Goal: Information Seeking & Learning: Learn about a topic

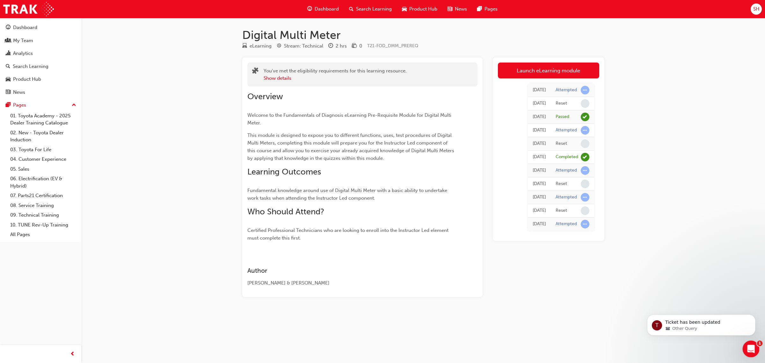
click at [752, 351] on icon "Open Intercom Messenger" at bounding box center [750, 348] width 11 height 11
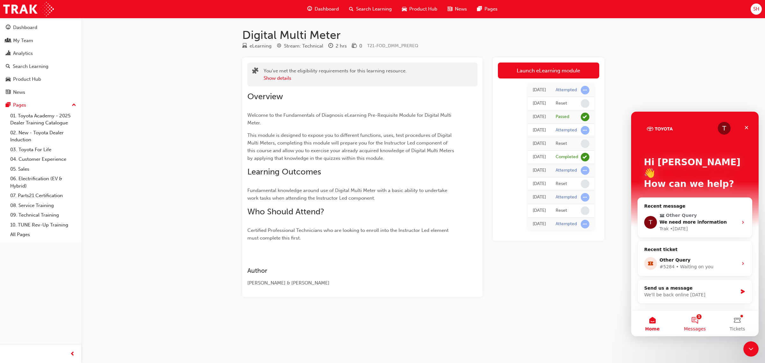
click at [695, 321] on button "1 Messages" at bounding box center [694, 322] width 42 height 25
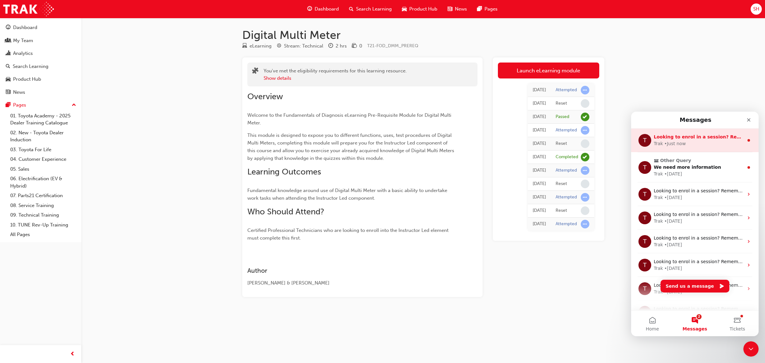
click at [678, 144] on div "• Just now" at bounding box center [674, 143] width 21 height 7
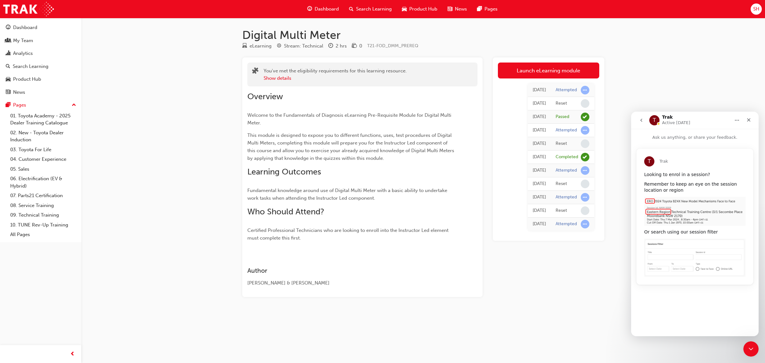
click at [687, 195] on div "Looking to enrol in a session? Remember to keep an eye on the session location …" at bounding box center [694, 223] width 101 height 105
click at [645, 121] on button "go back" at bounding box center [641, 120] width 12 height 12
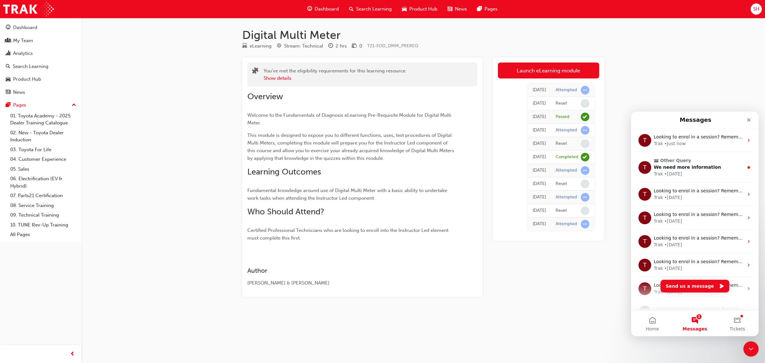
click at [690, 318] on button "1 Messages" at bounding box center [694, 322] width 42 height 25
click at [695, 321] on button "1 Messages" at bounding box center [694, 322] width 42 height 25
click at [746, 165] on icon "Intercom messenger" at bounding box center [748, 167] width 5 height 5
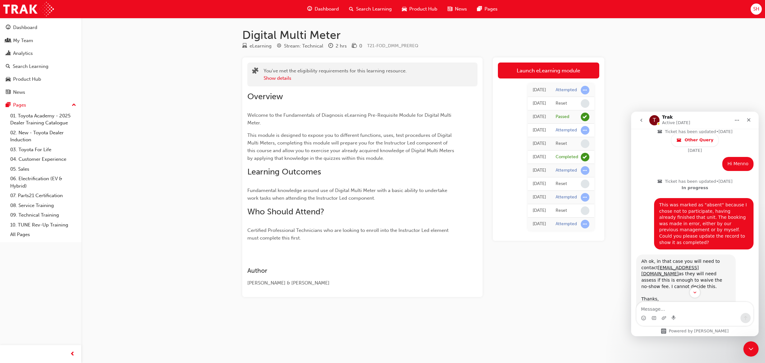
scroll to position [635, 0]
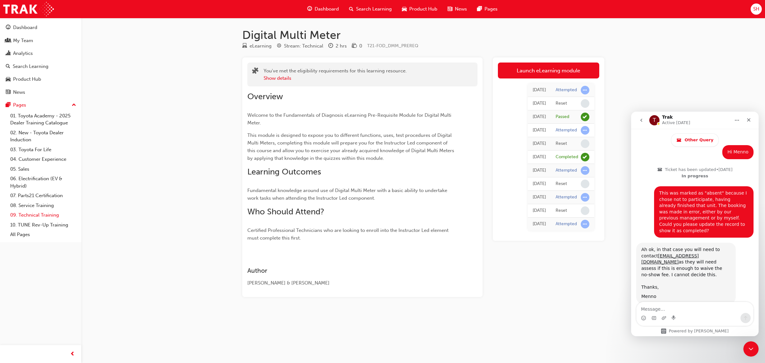
click at [43, 215] on link "09. Technical Training" at bounding box center [43, 215] width 71 height 10
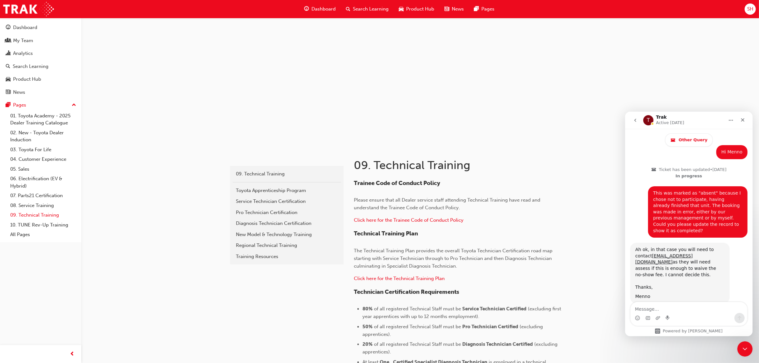
click at [45, 217] on link "09. Technical Training" at bounding box center [43, 215] width 71 height 10
click at [42, 205] on link "08. Service Training" at bounding box center [43, 205] width 71 height 10
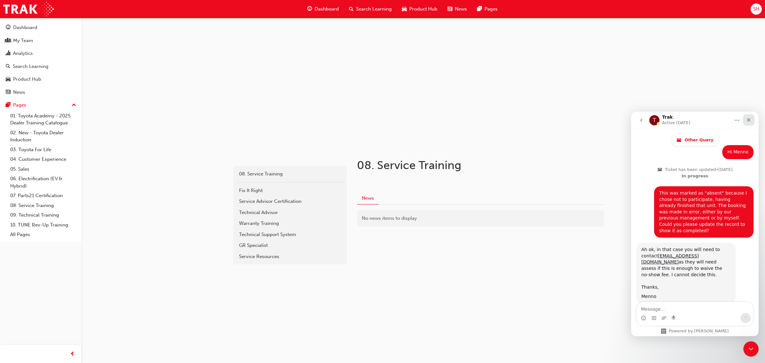
click at [747, 121] on icon "Close" at bounding box center [749, 120] width 4 height 4
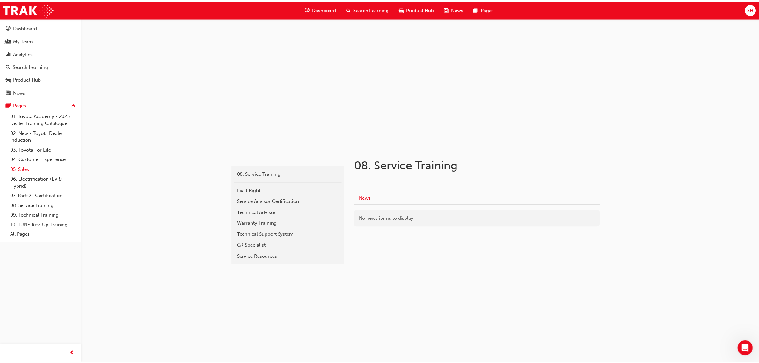
scroll to position [635, 0]
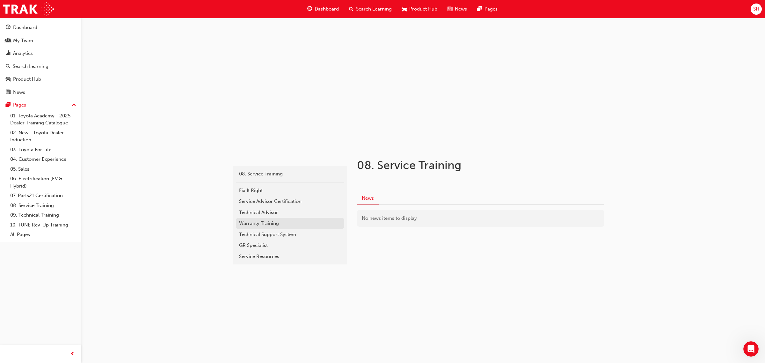
click at [269, 220] on div "Warranty Training" at bounding box center [290, 223] width 102 height 7
click at [256, 214] on div "Technical Advisor" at bounding box center [290, 212] width 102 height 7
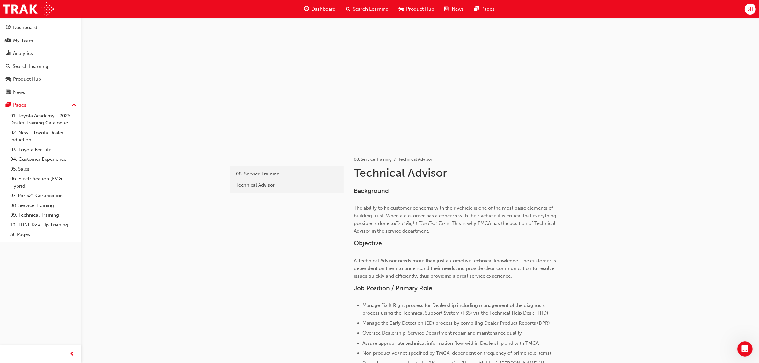
click at [750, 7] on span "SH" at bounding box center [750, 8] width 6 height 7
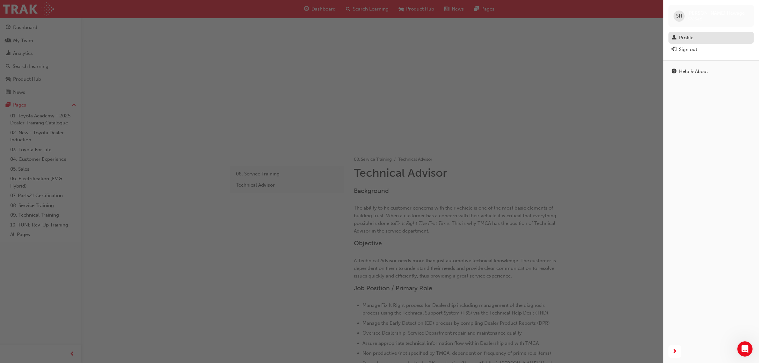
click at [692, 39] on div "Profile" at bounding box center [686, 37] width 14 height 7
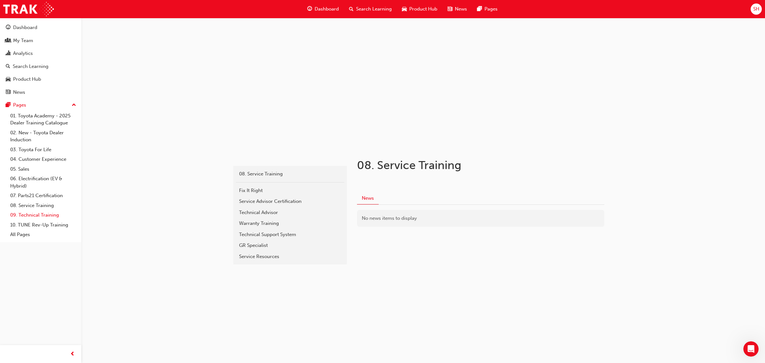
click at [38, 214] on link "09. Technical Training" at bounding box center [43, 215] width 71 height 10
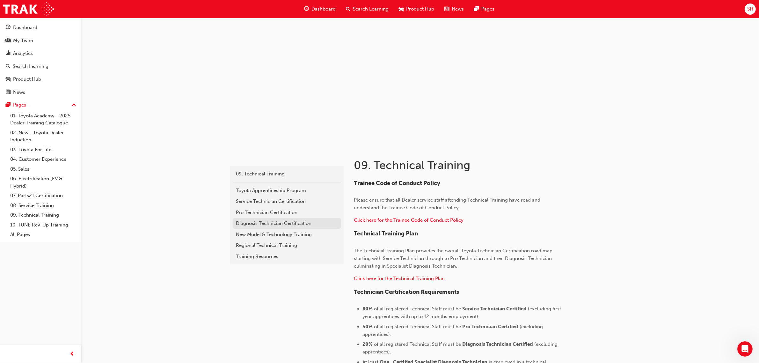
click at [279, 222] on div "Diagnosis Technician Certification" at bounding box center [287, 223] width 102 height 7
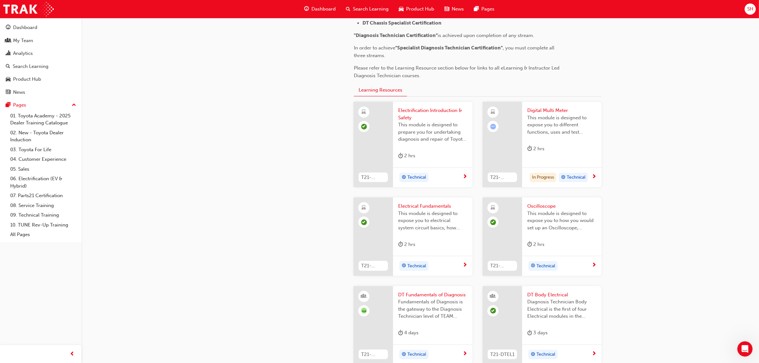
scroll to position [138, 0]
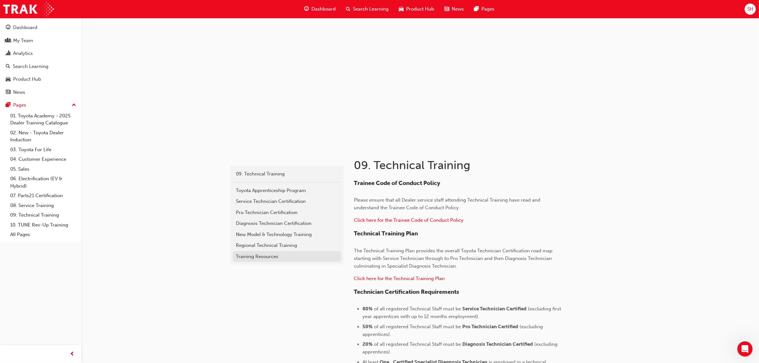
click at [269, 257] on div "Training Resources" at bounding box center [287, 256] width 102 height 7
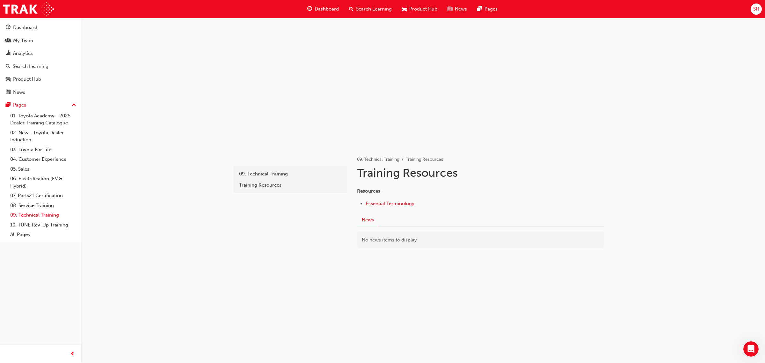
click at [43, 215] on link "09. Technical Training" at bounding box center [43, 215] width 71 height 10
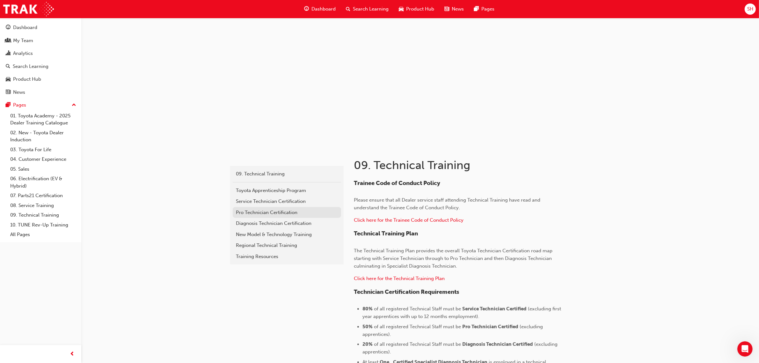
click at [268, 211] on div "Pro Technician Certification" at bounding box center [287, 212] width 102 height 7
click at [266, 215] on div "Pro Technician Certification" at bounding box center [287, 212] width 102 height 7
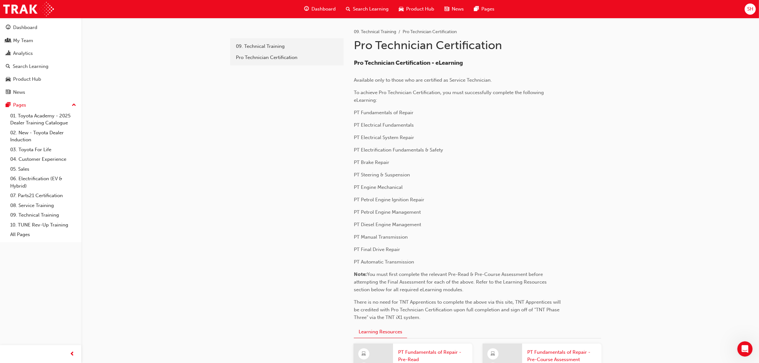
click at [424, 8] on span "Product Hub" at bounding box center [420, 8] width 28 height 7
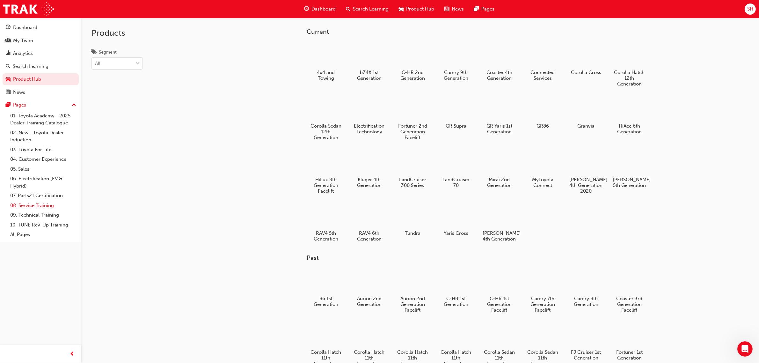
click at [45, 209] on link "08. Service Training" at bounding box center [43, 205] width 71 height 10
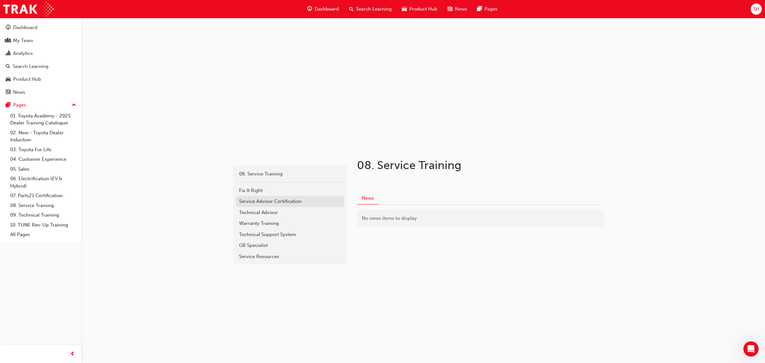
click at [281, 204] on div "Service Advisor Certification" at bounding box center [290, 201] width 102 height 7
click at [271, 258] on div "Service Resources" at bounding box center [290, 256] width 102 height 7
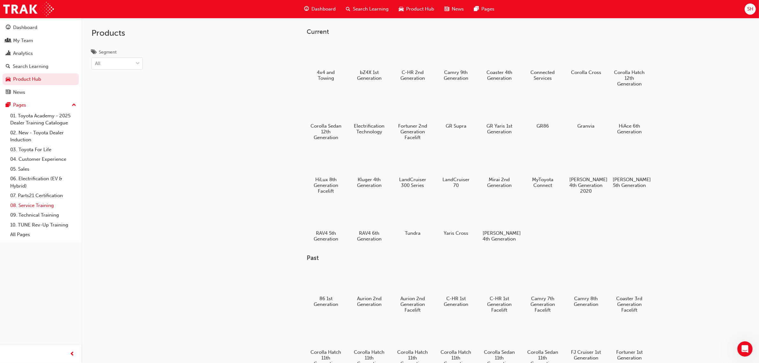
click at [47, 205] on link "08. Service Training" at bounding box center [43, 205] width 71 height 10
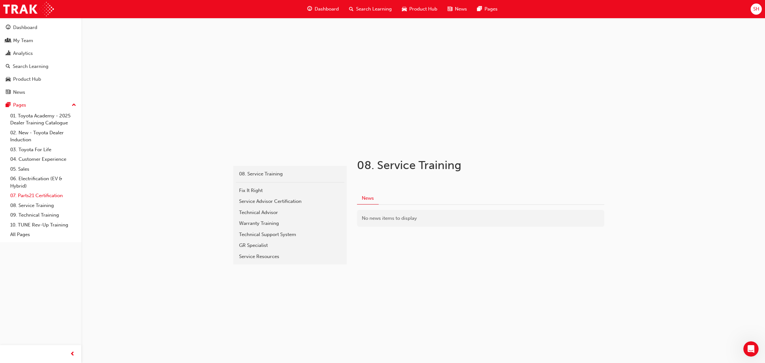
click at [48, 195] on link "07. Parts21 Certification" at bounding box center [43, 196] width 71 height 10
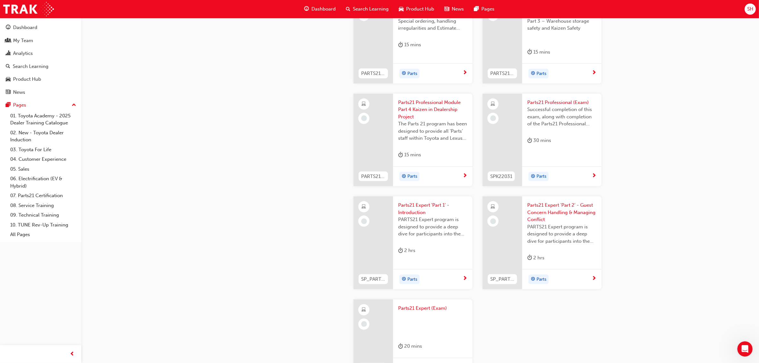
scroll to position [1116, 0]
click at [49, 206] on link "08. Service Training" at bounding box center [43, 205] width 71 height 10
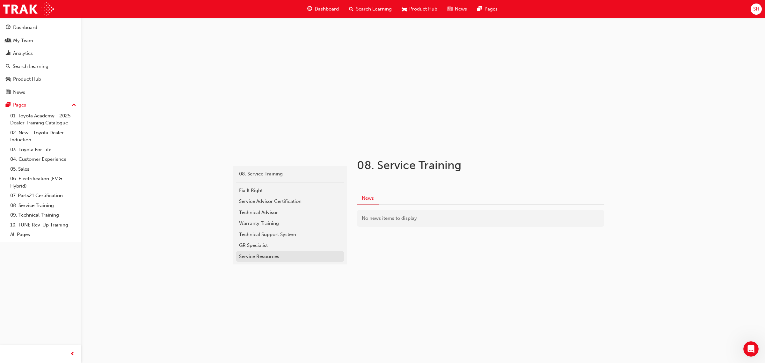
click at [268, 256] on div "Service Resources" at bounding box center [290, 256] width 102 height 7
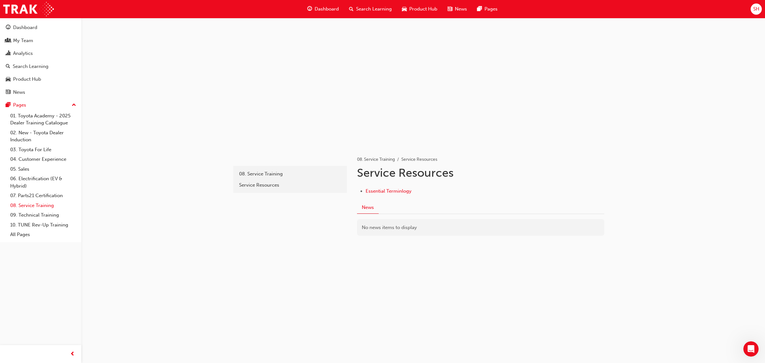
click at [47, 207] on link "08. Service Training" at bounding box center [43, 205] width 71 height 10
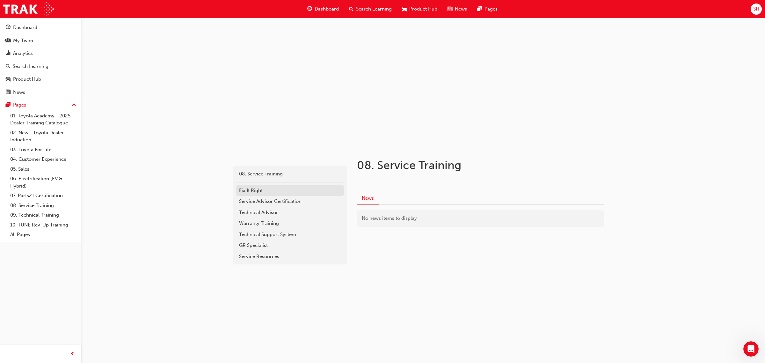
click at [256, 190] on div "Fix It Right" at bounding box center [290, 190] width 102 height 7
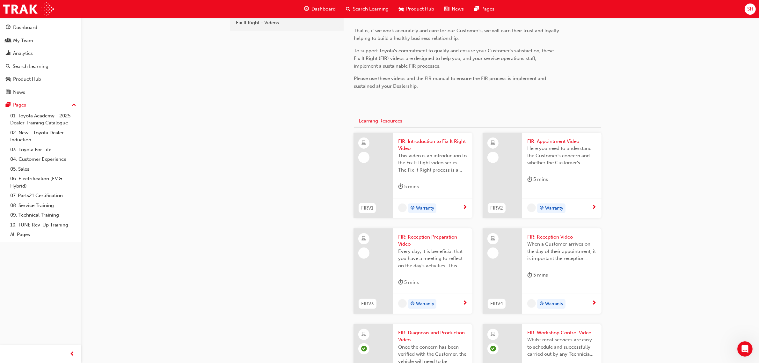
scroll to position [119, 0]
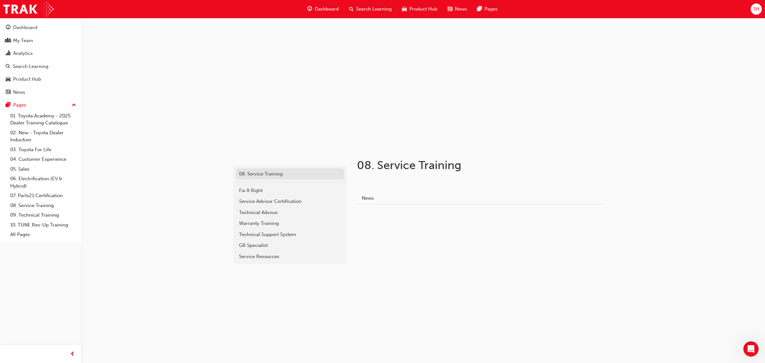
click at [265, 174] on div "08. Service Training" at bounding box center [290, 173] width 102 height 7
click at [29, 82] on div "Product Hub" at bounding box center [27, 79] width 28 height 7
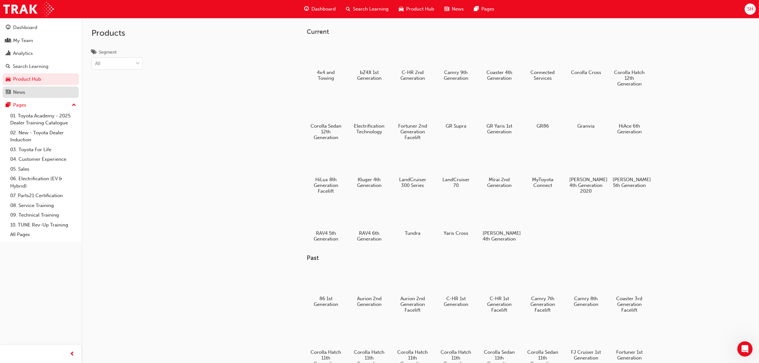
click at [25, 94] on div "News" at bounding box center [19, 92] width 12 height 7
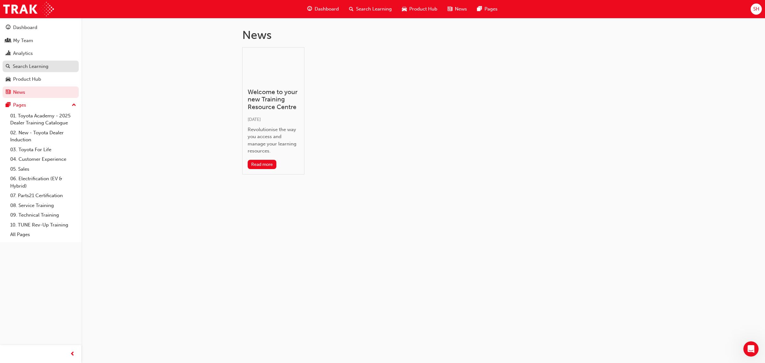
click at [27, 68] on div "Search Learning" at bounding box center [31, 66] width 36 height 7
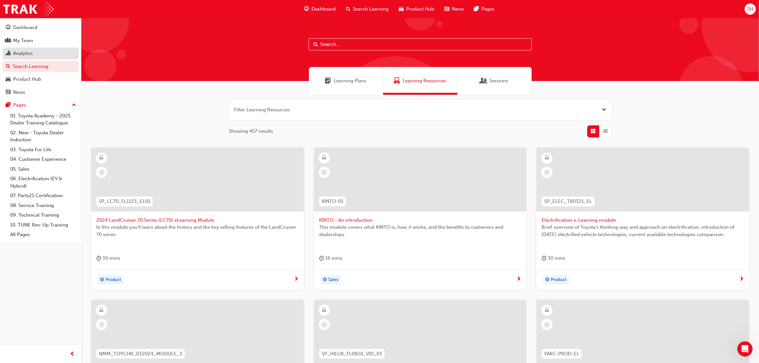
click at [28, 53] on div "Analytics" at bounding box center [23, 53] width 20 height 7
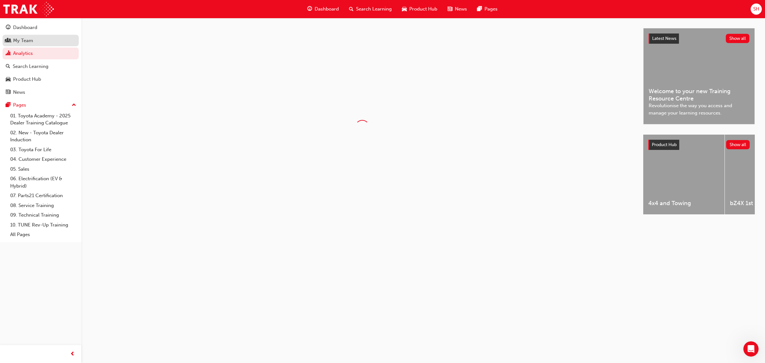
click at [30, 43] on div "My Team" at bounding box center [23, 40] width 20 height 7
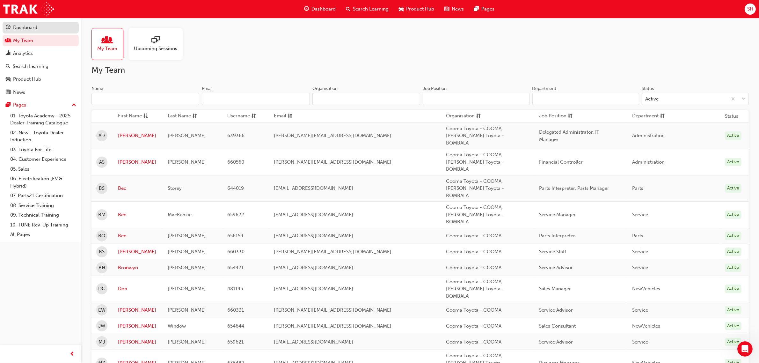
click at [31, 26] on div "Dashboard" at bounding box center [25, 27] width 24 height 7
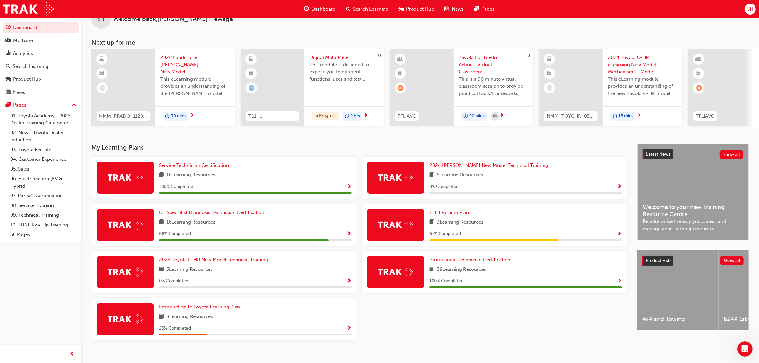
scroll to position [29, 0]
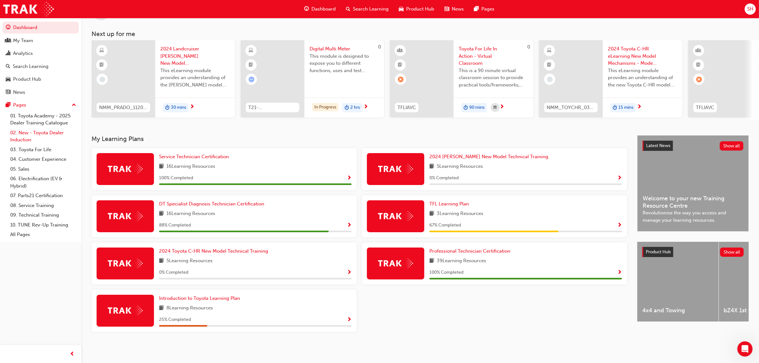
click at [53, 133] on link "02. New - Toyota Dealer Induction" at bounding box center [43, 136] width 71 height 17
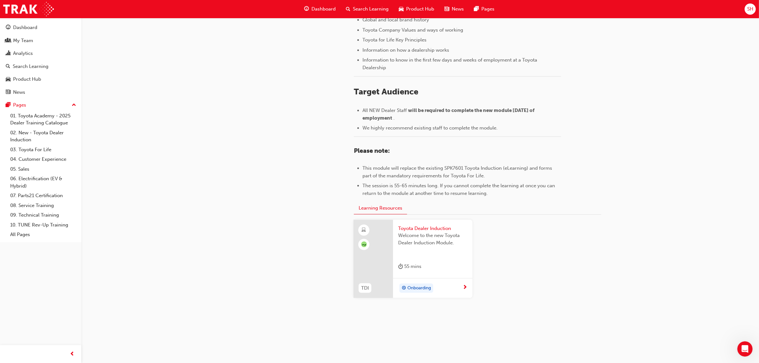
scroll to position [208, 0]
click at [21, 35] on link "My Team" at bounding box center [41, 41] width 76 height 12
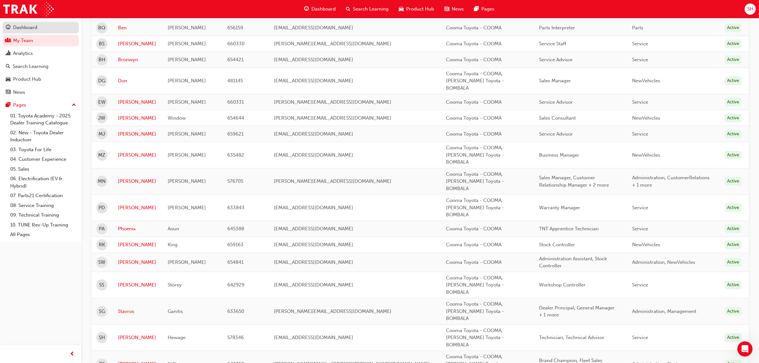
click at [27, 25] on div "Dashboard" at bounding box center [25, 27] width 24 height 7
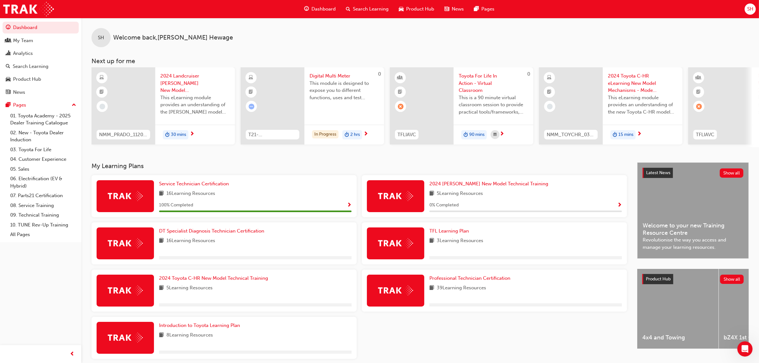
scroll to position [29, 0]
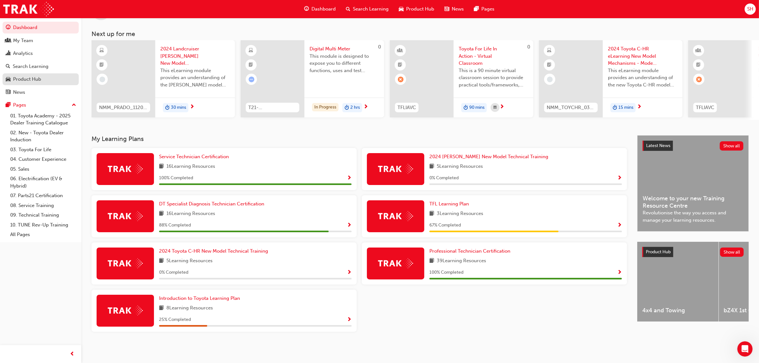
click at [24, 76] on div "Product Hub" at bounding box center [27, 79] width 28 height 7
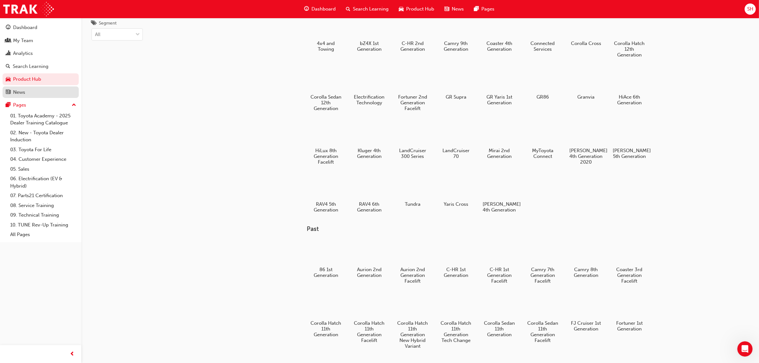
click at [25, 95] on div "News" at bounding box center [41, 92] width 70 height 8
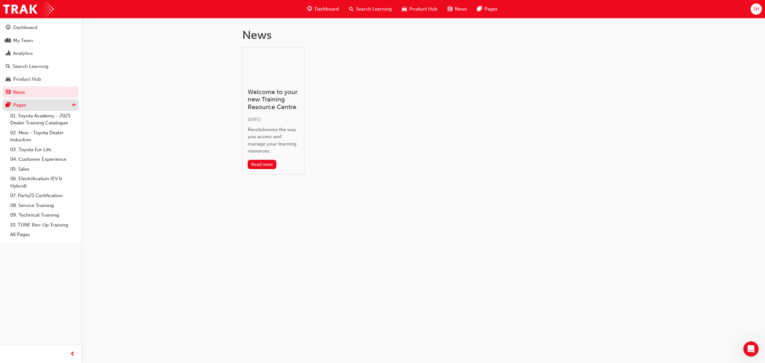
click at [28, 109] on button "Pages" at bounding box center [41, 105] width 76 height 12
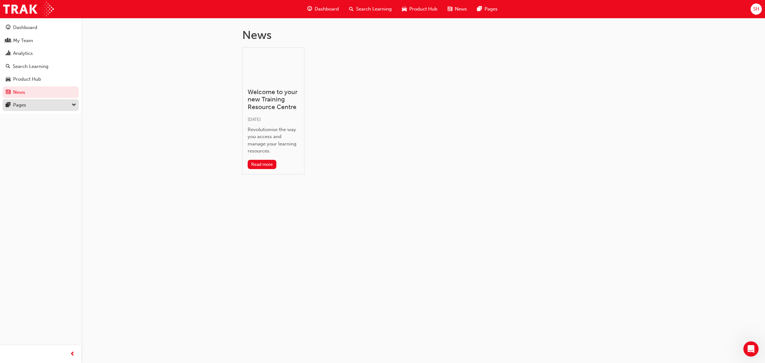
click at [31, 105] on div "Pages" at bounding box center [41, 105] width 70 height 8
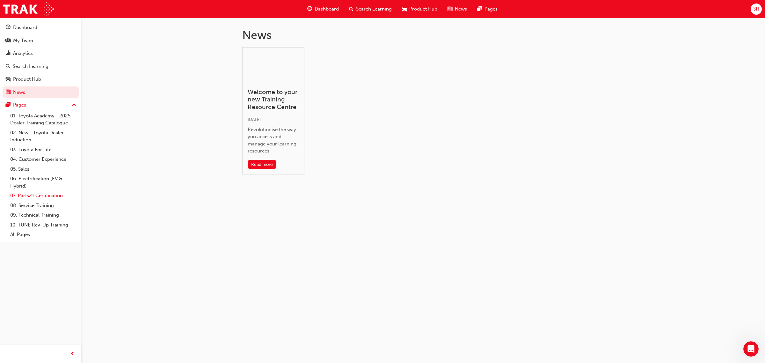
click at [56, 197] on link "07. Parts21 Certification" at bounding box center [43, 196] width 71 height 10
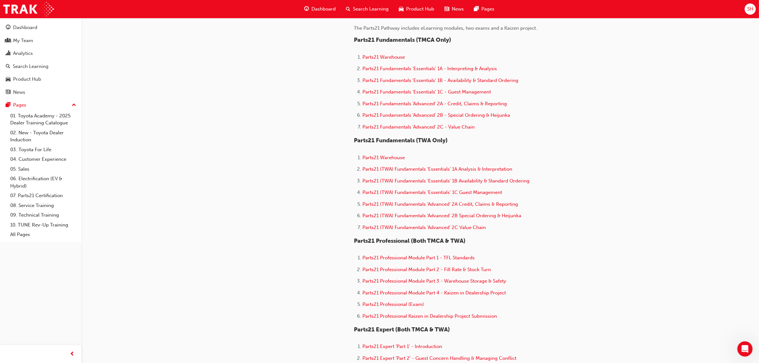
scroll to position [319, 0]
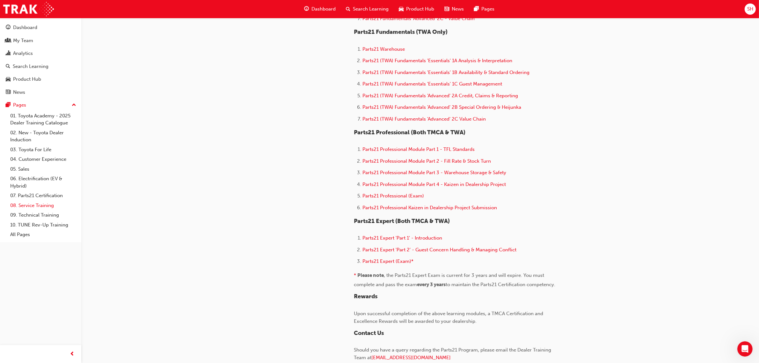
click at [34, 208] on link "08. Service Training" at bounding box center [43, 205] width 71 height 10
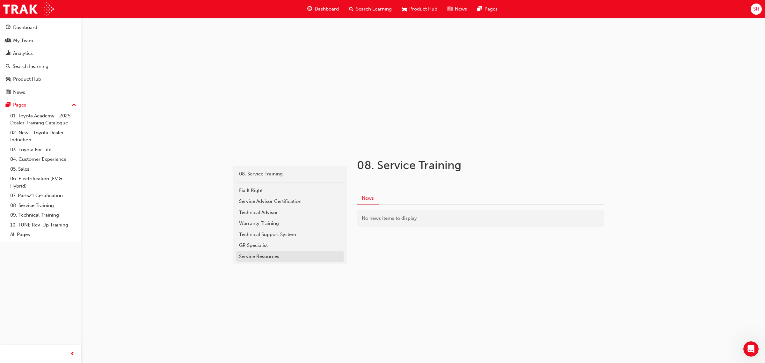
click at [271, 256] on div "Service Resources" at bounding box center [290, 256] width 102 height 7
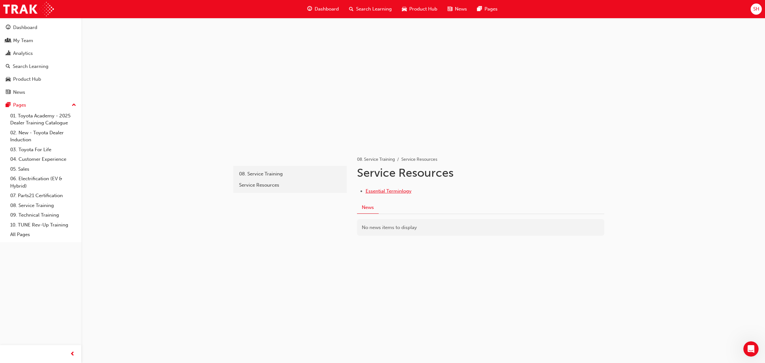
click at [391, 192] on span "Essential Terminlogy" at bounding box center [388, 191] width 46 height 6
click at [35, 206] on link "08. Service Training" at bounding box center [43, 205] width 71 height 10
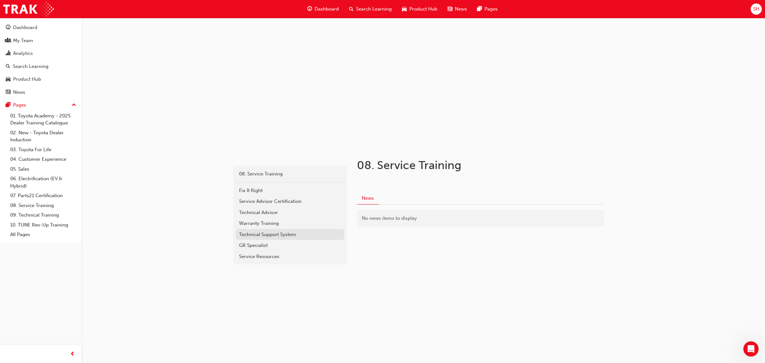
click at [267, 236] on div "Technical Support System" at bounding box center [290, 234] width 102 height 7
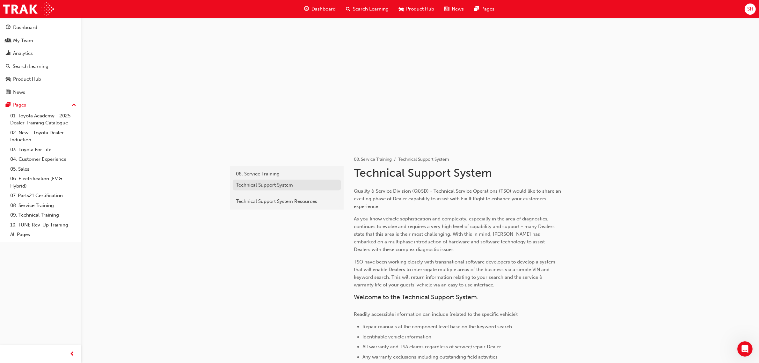
click at [263, 184] on div "Technical Support System" at bounding box center [287, 184] width 102 height 7
click at [266, 202] on div "Technical Support System Resources" at bounding box center [287, 201] width 102 height 7
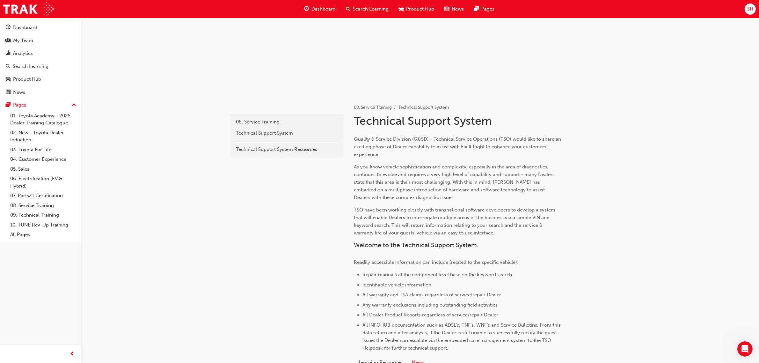
scroll to position [136, 0]
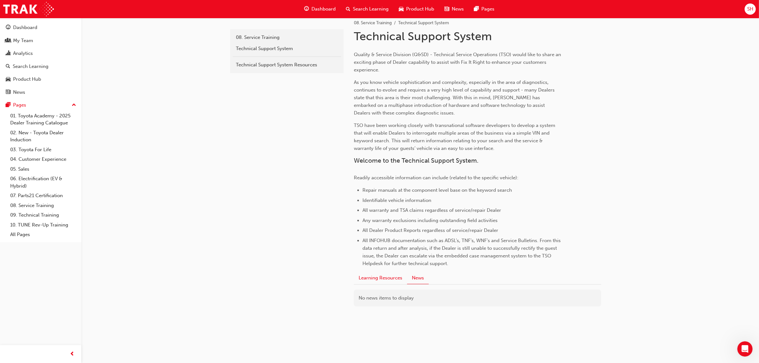
click at [381, 279] on button "Learning Resources" at bounding box center [380, 278] width 53 height 12
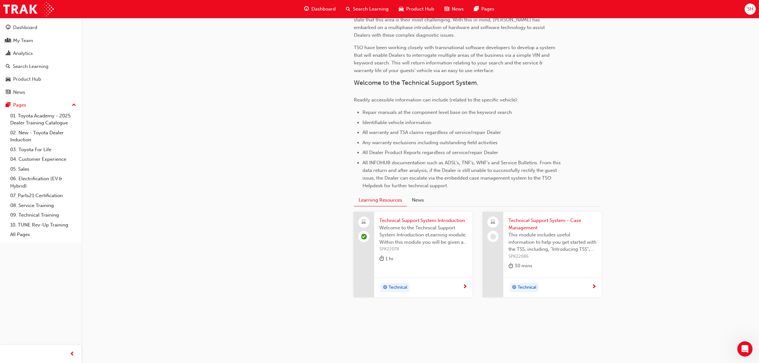
scroll to position [215, 0]
click at [418, 198] on button "News" at bounding box center [418, 199] width 22 height 12
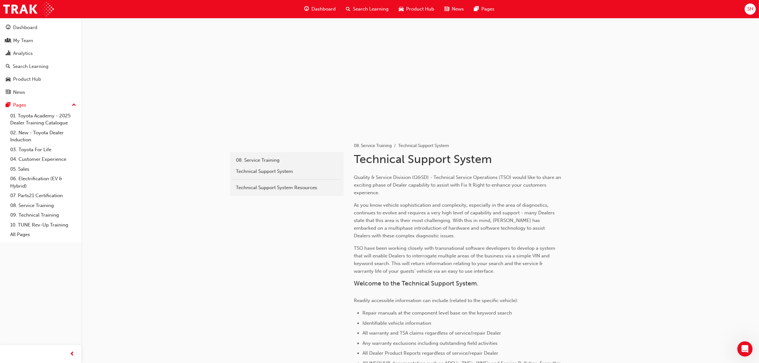
scroll to position [0, 0]
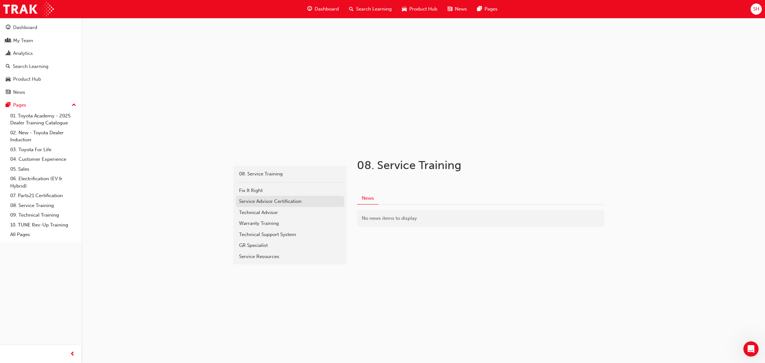
click at [295, 201] on div "Service Advisor Certification" at bounding box center [290, 201] width 102 height 7
click at [47, 213] on link "09. Technical Training" at bounding box center [43, 215] width 71 height 10
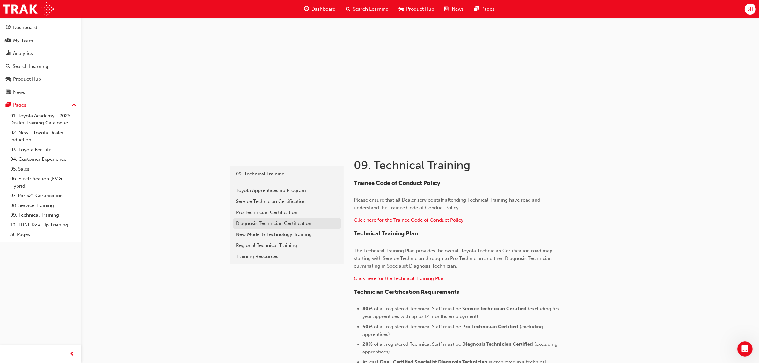
click at [281, 222] on div "Diagnosis Technician Certification" at bounding box center [287, 223] width 102 height 7
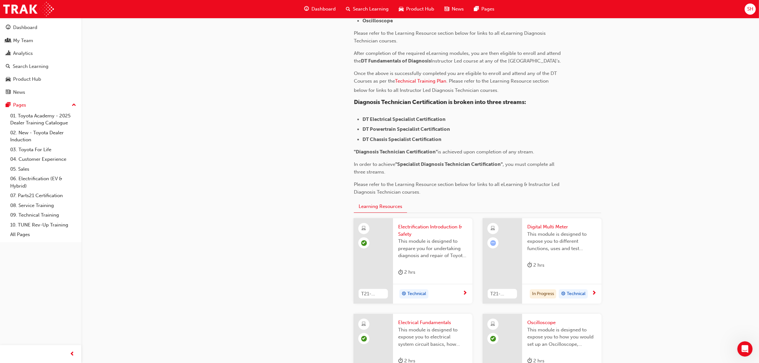
scroll to position [98, 0]
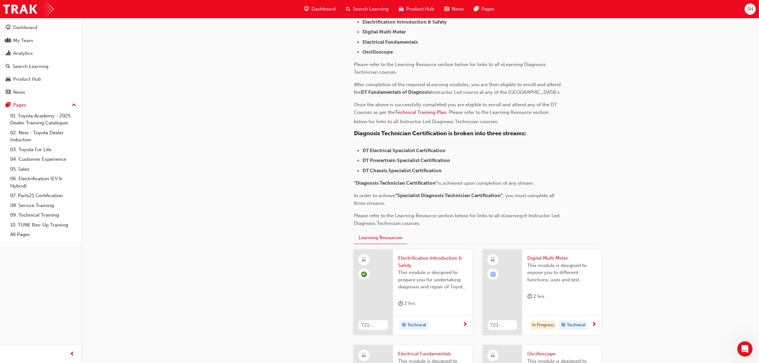
click at [387, 244] on button "Learning Resources" at bounding box center [380, 238] width 53 height 12
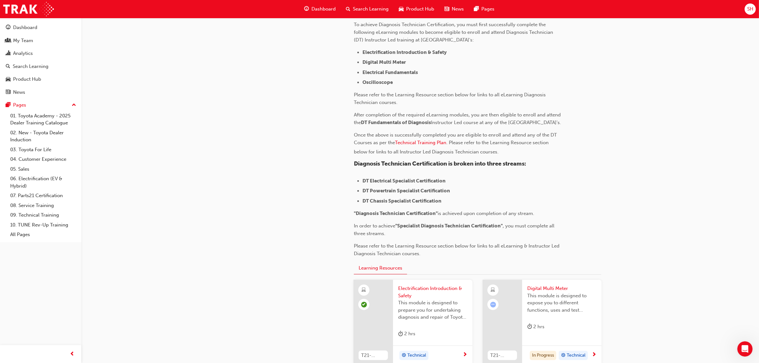
scroll to position [0, 0]
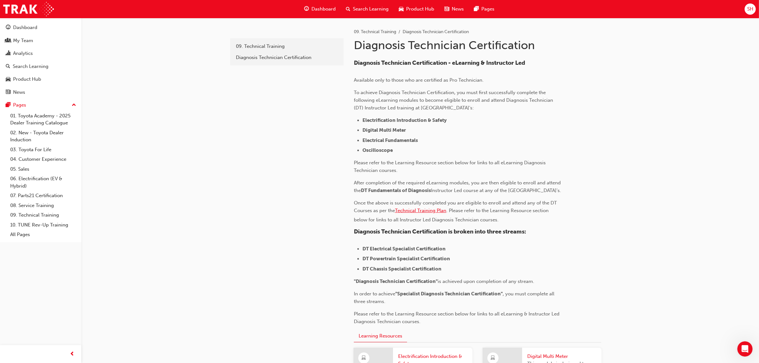
click at [433, 213] on span "Technical Training Plan" at bounding box center [420, 210] width 51 height 6
click at [419, 6] on span "Product Hub" at bounding box center [420, 8] width 28 height 7
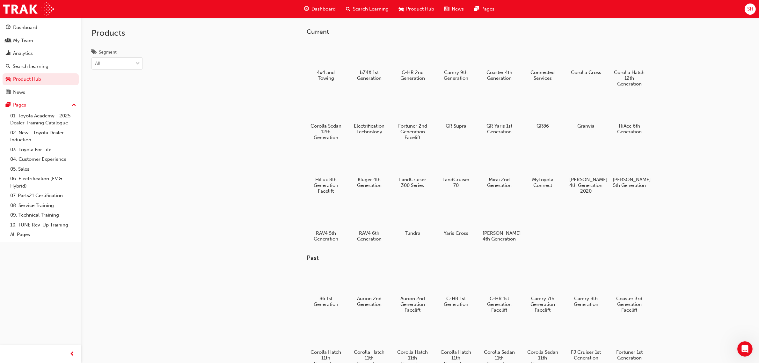
click at [331, 8] on span "Dashboard" at bounding box center [323, 8] width 24 height 7
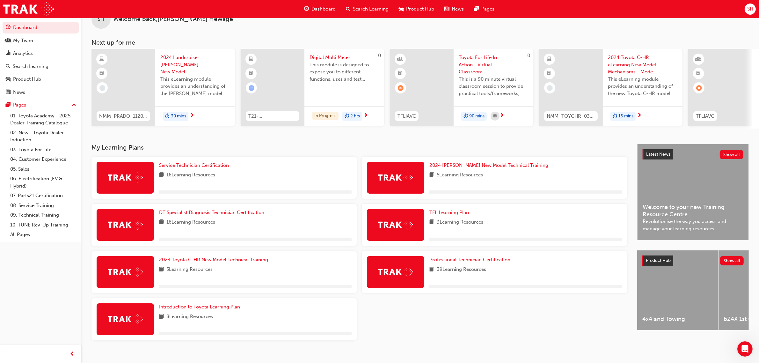
scroll to position [29, 0]
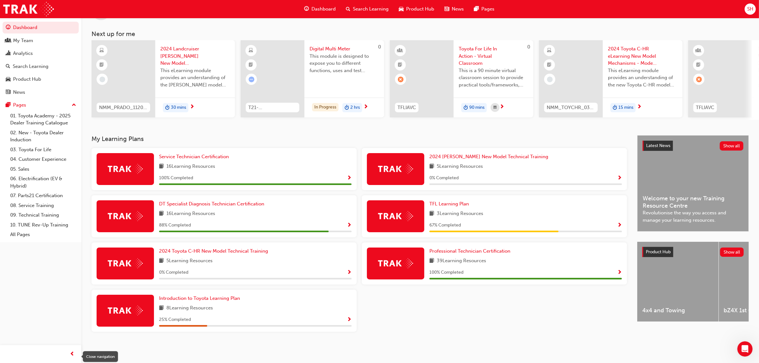
click at [69, 354] on div "button" at bounding box center [72, 353] width 13 height 13
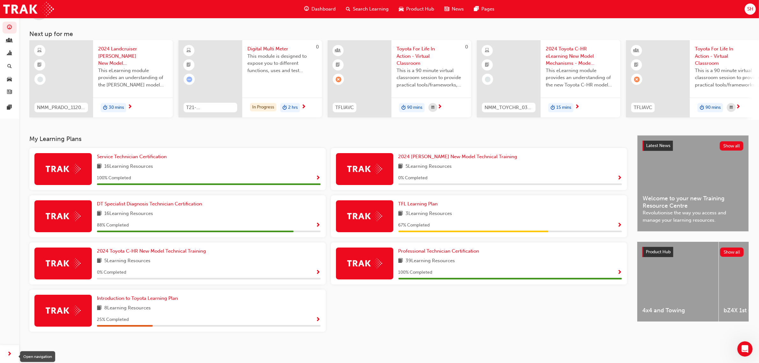
click at [13, 354] on div "button" at bounding box center [9, 353] width 13 height 13
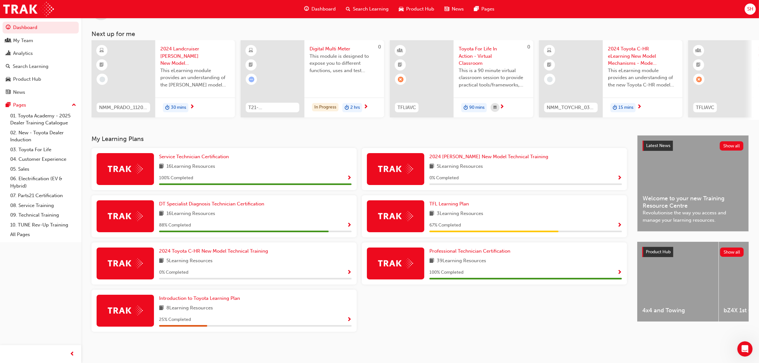
click at [313, 14] on div "Dashboard" at bounding box center [320, 9] width 42 height 13
click at [319, 8] on span "Dashboard" at bounding box center [323, 8] width 24 height 7
click at [26, 81] on div "Product Hub" at bounding box center [27, 79] width 28 height 7
